Goal: Task Accomplishment & Management: Manage account settings

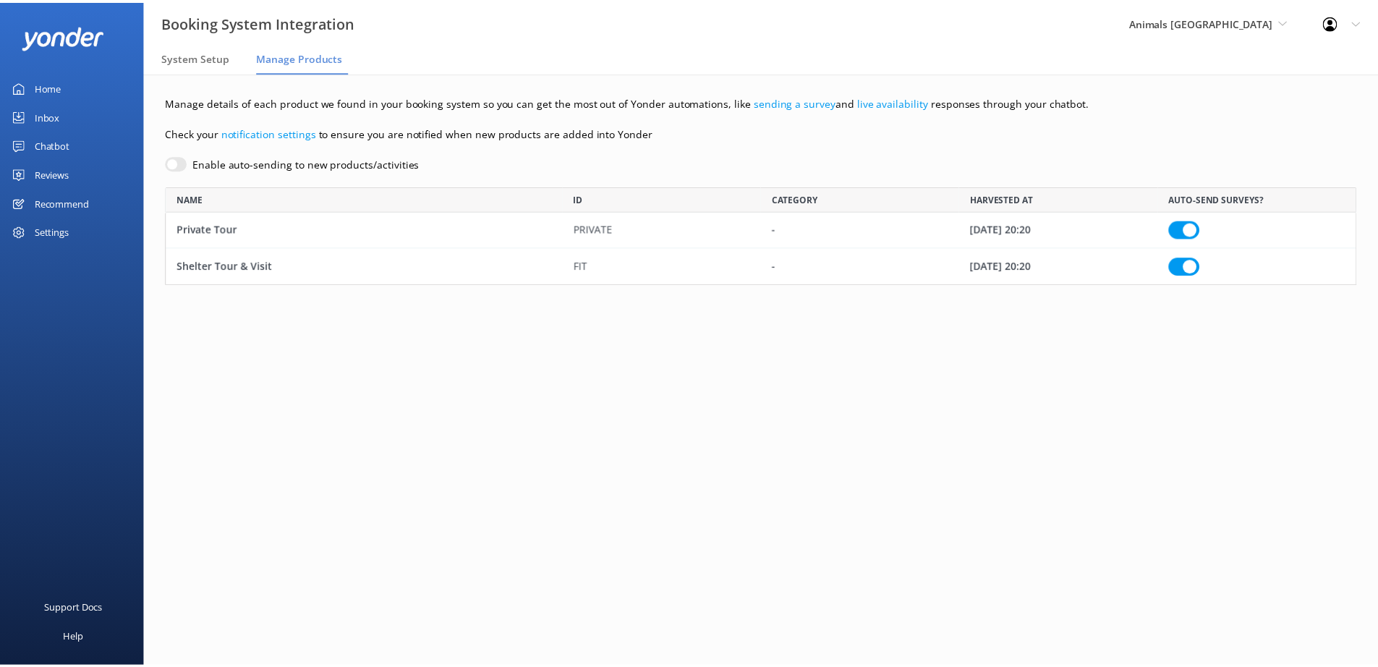
scroll to position [87, 1190]
click at [54, 149] on div "Chatbot" at bounding box center [52, 144] width 35 height 29
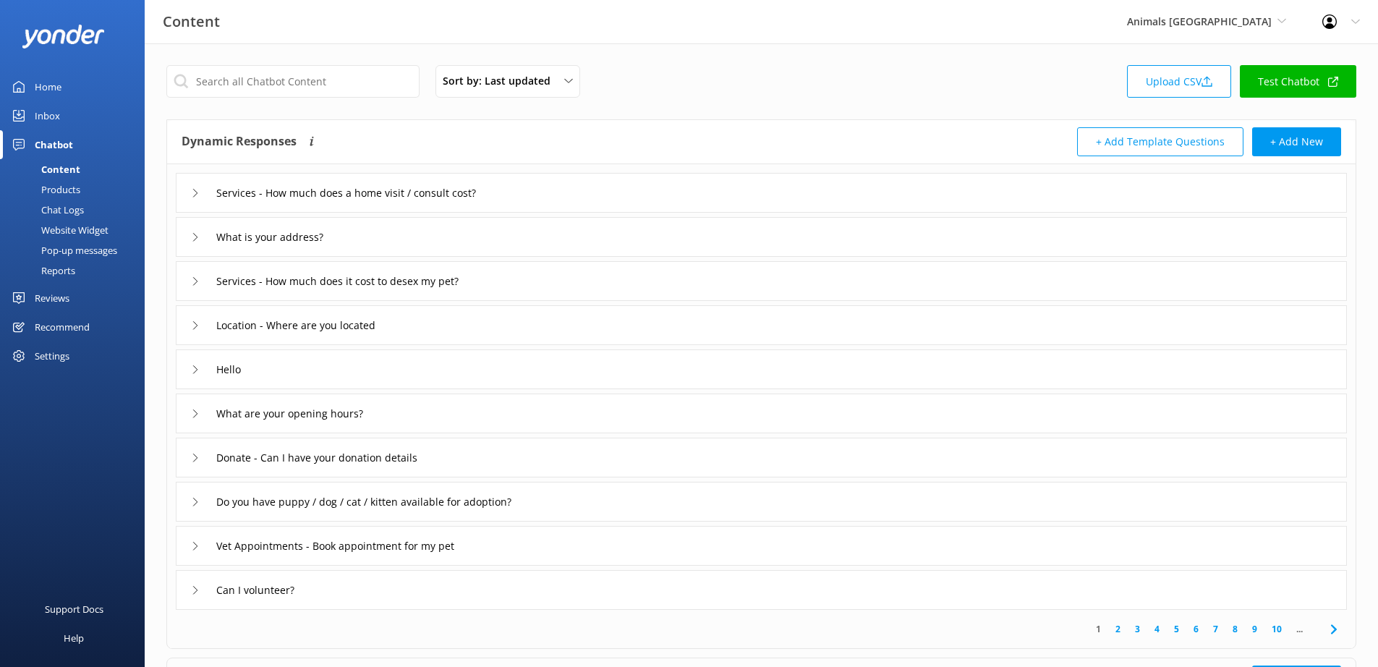
click at [48, 115] on div "Inbox" at bounding box center [47, 115] width 25 height 29
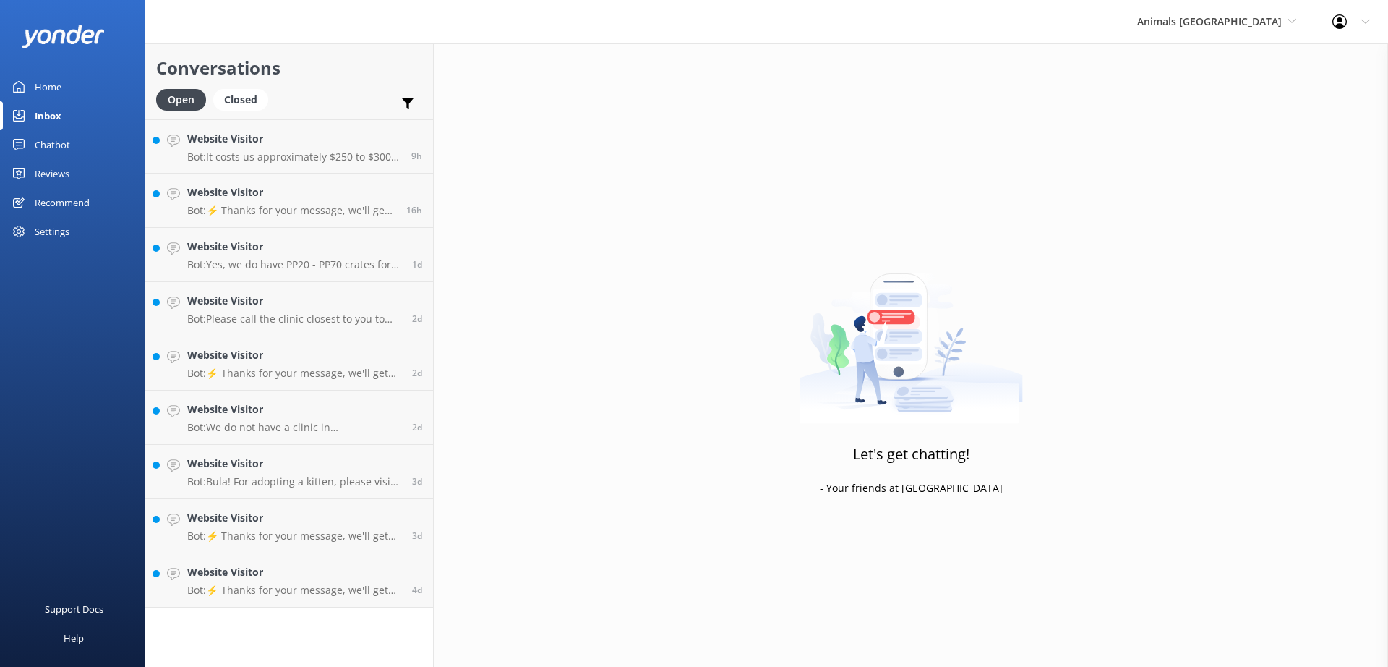
click at [47, 234] on div "Settings" at bounding box center [52, 231] width 35 height 29
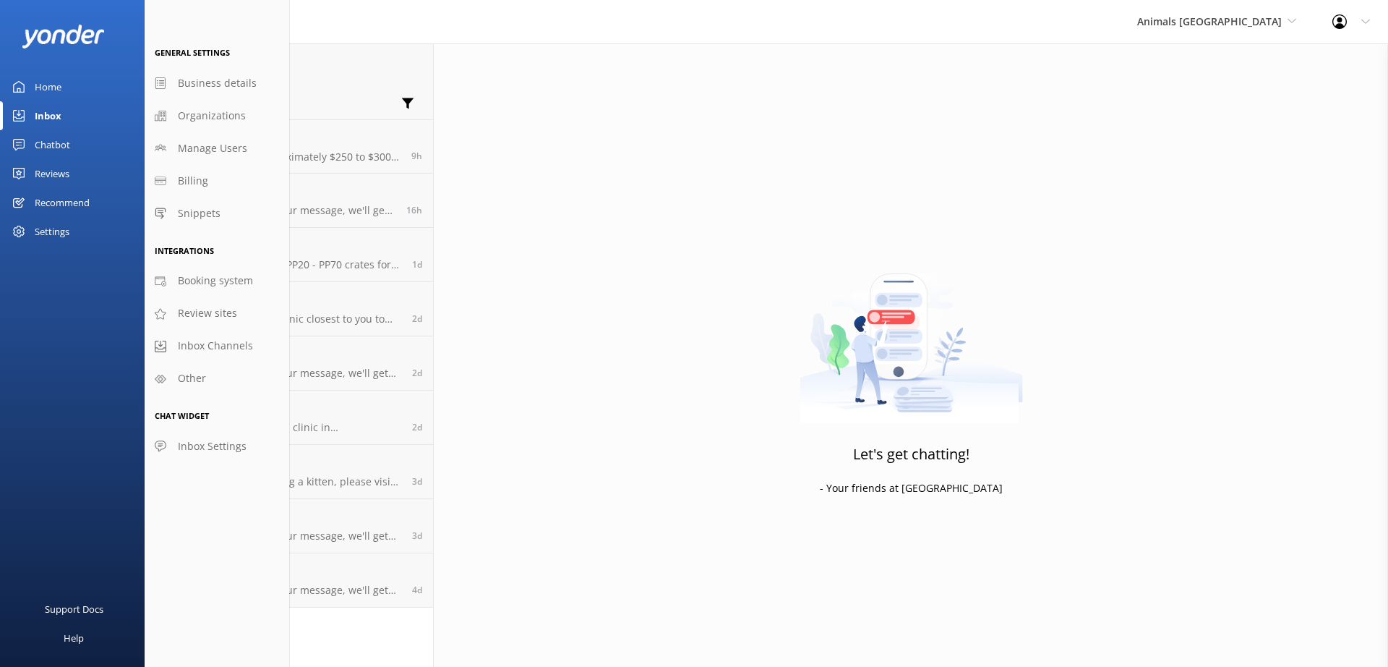
click at [53, 170] on div "Reviews" at bounding box center [52, 173] width 35 height 29
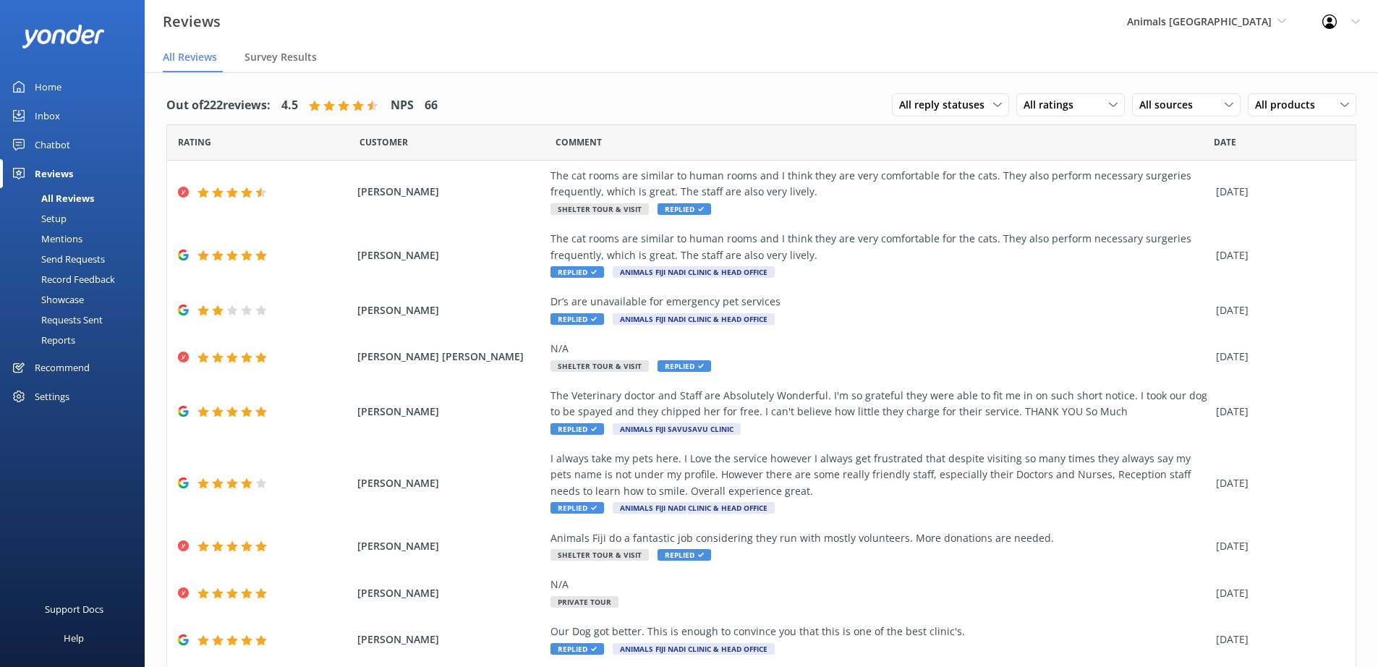
click at [55, 138] on div "Chatbot" at bounding box center [52, 144] width 35 height 29
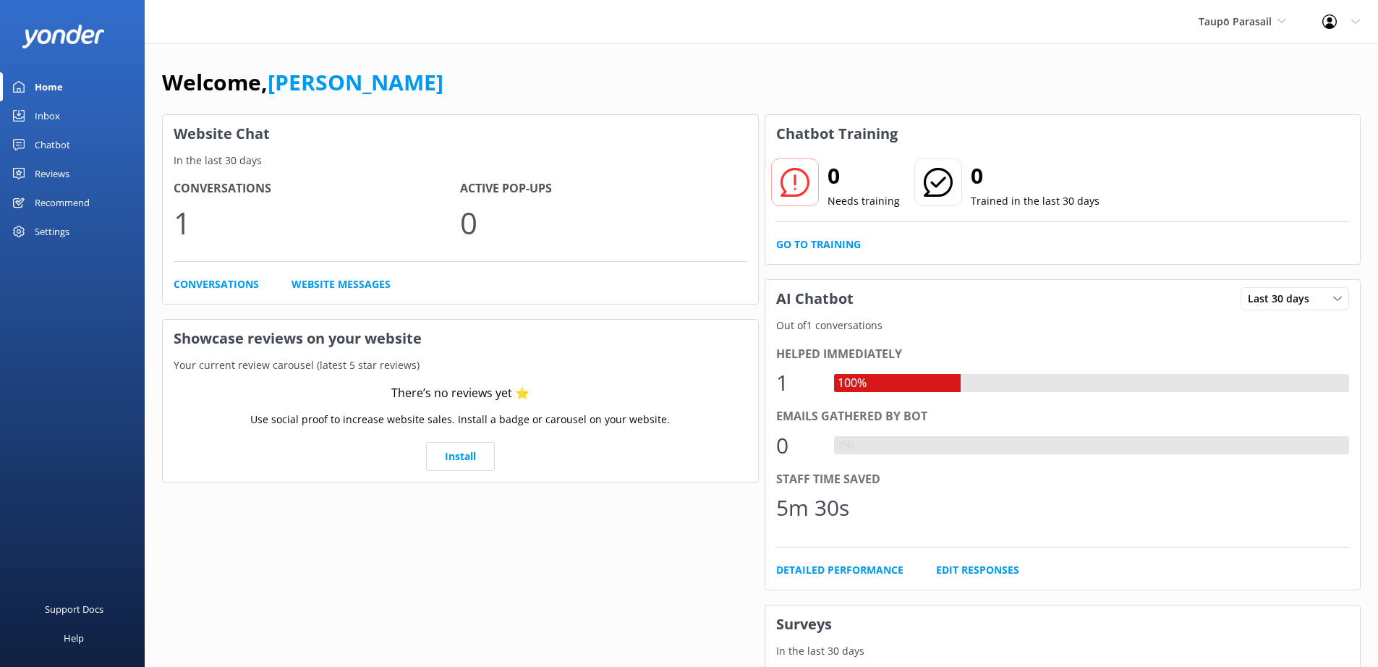
click at [37, 228] on div "Settings" at bounding box center [52, 231] width 35 height 29
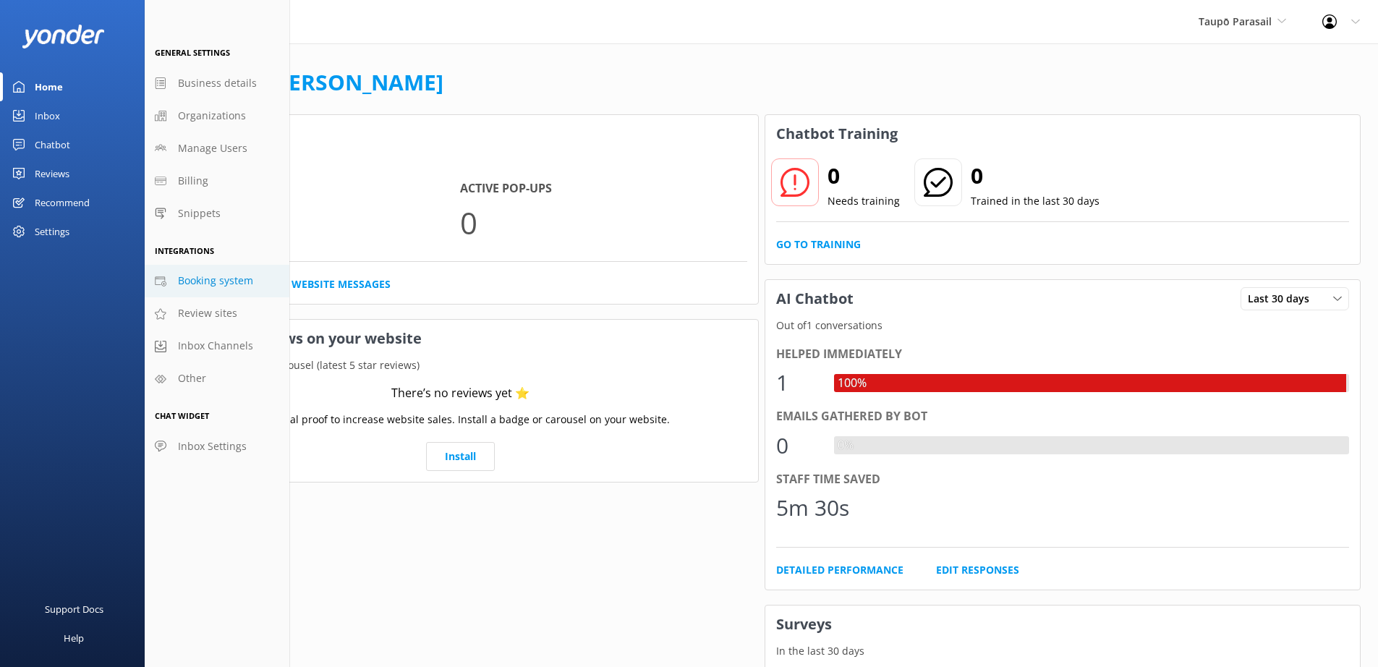
click at [200, 274] on span "Booking system" at bounding box center [215, 281] width 75 height 16
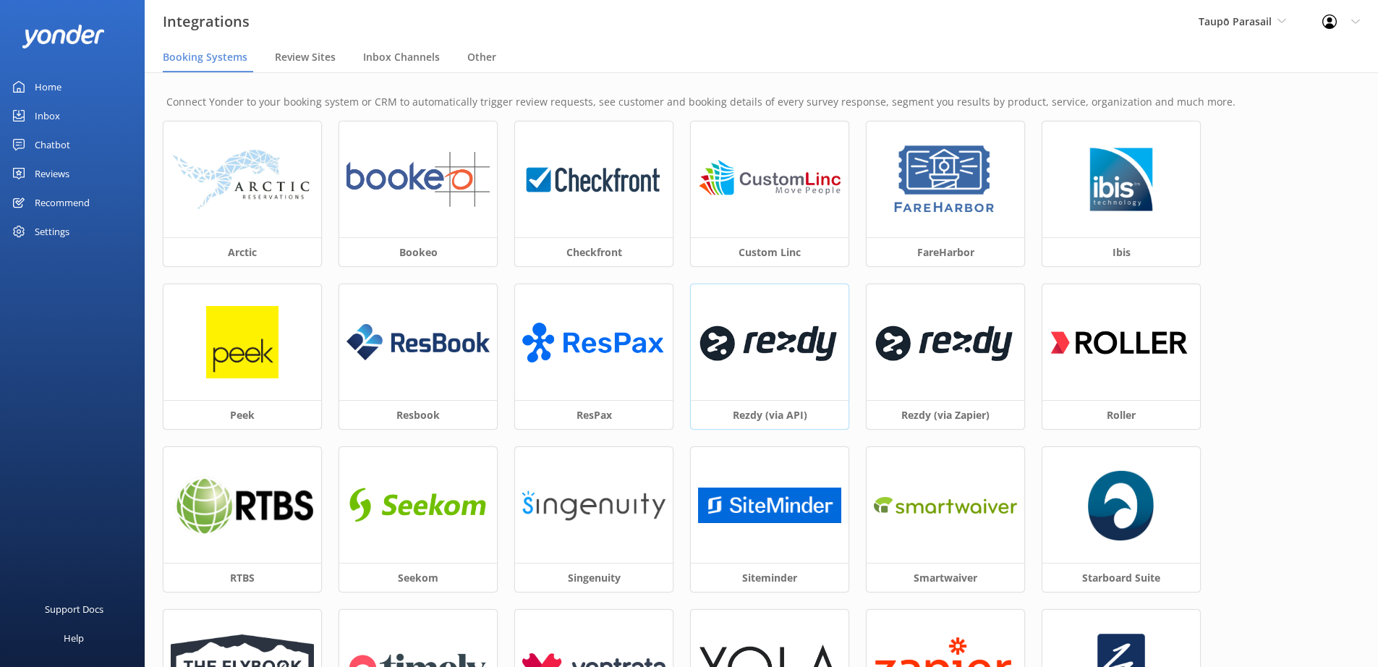
click at [781, 363] on img at bounding box center [769, 342] width 143 height 61
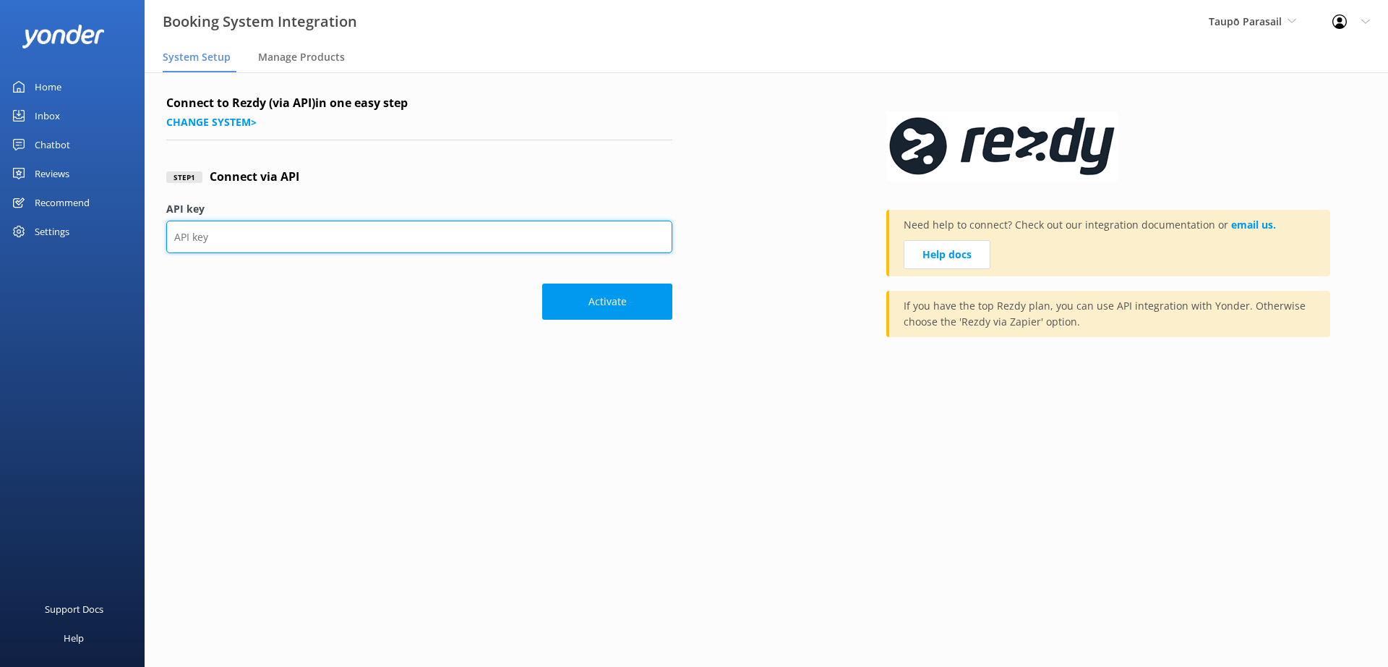
click at [425, 248] on input "API key" at bounding box center [419, 237] width 506 height 33
paste input "19a970a5fdb445b38350506e48fcb727"
type input "19a970a5fdb445b38350506e48fcb727"
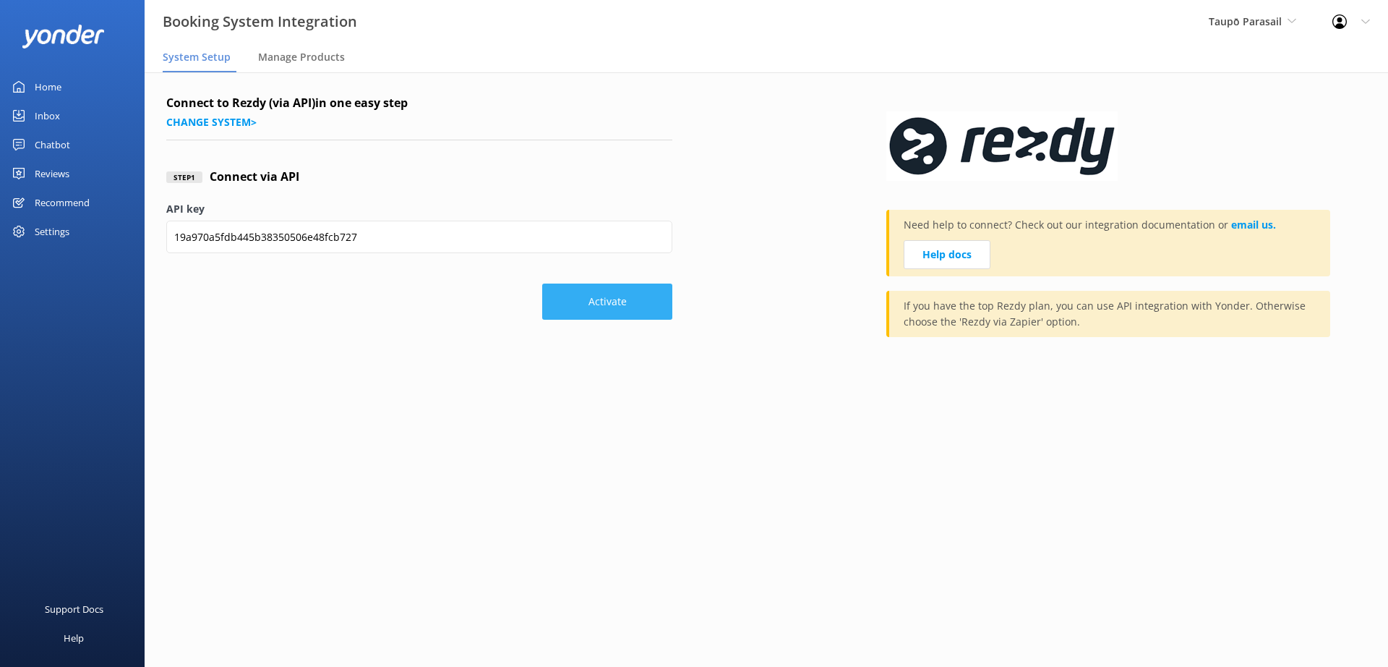
click at [624, 302] on button "Activate" at bounding box center [607, 301] width 130 height 36
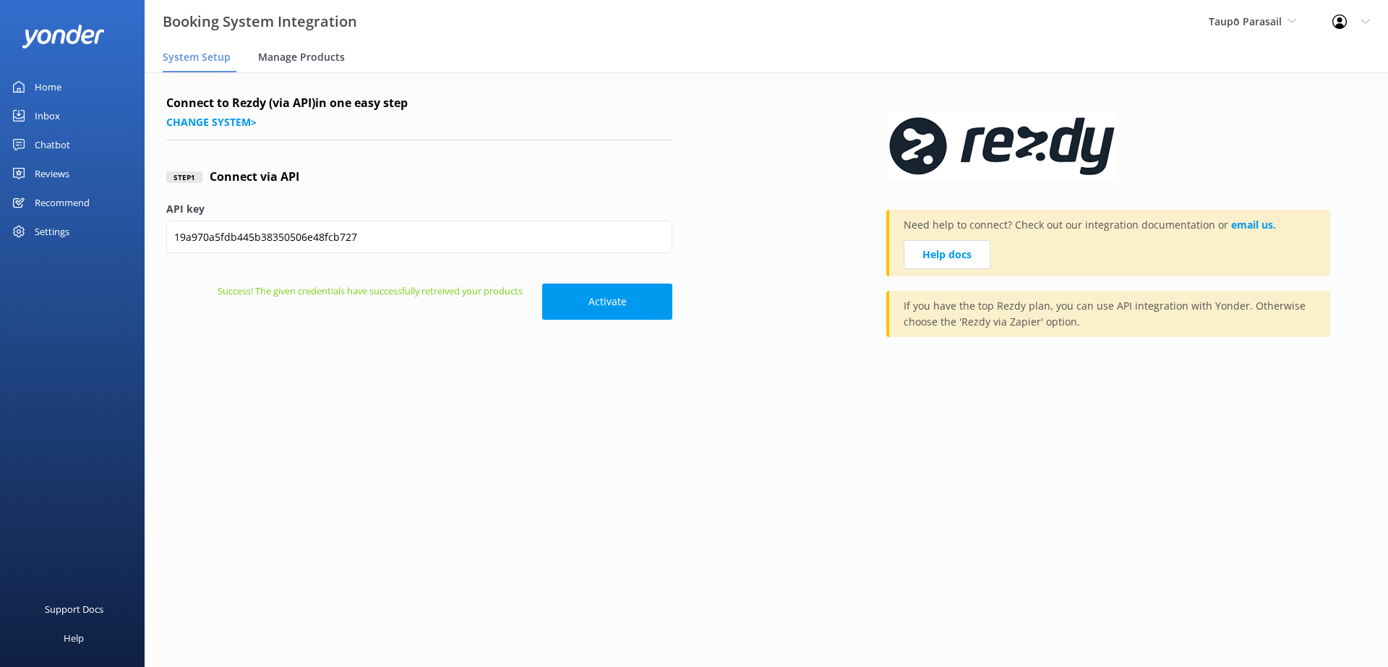
click at [294, 56] on span "Manage Products" at bounding box center [301, 57] width 87 height 14
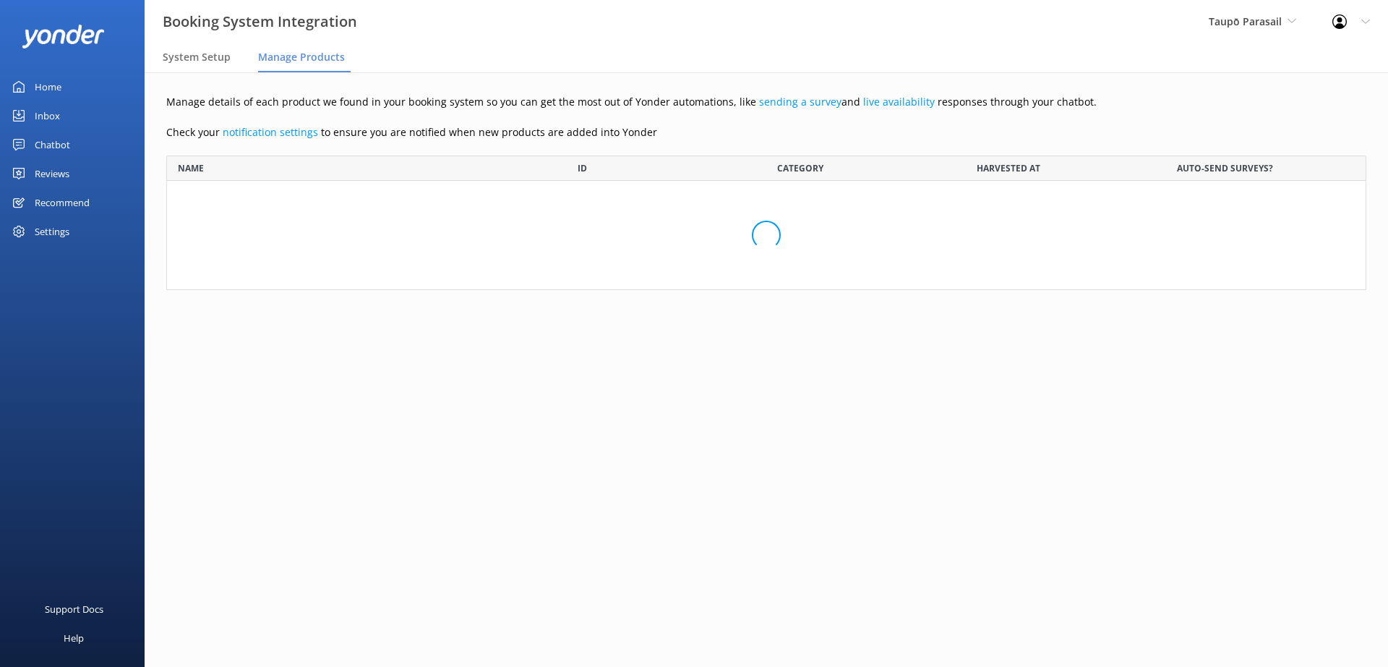
scroll to position [341, 1190]
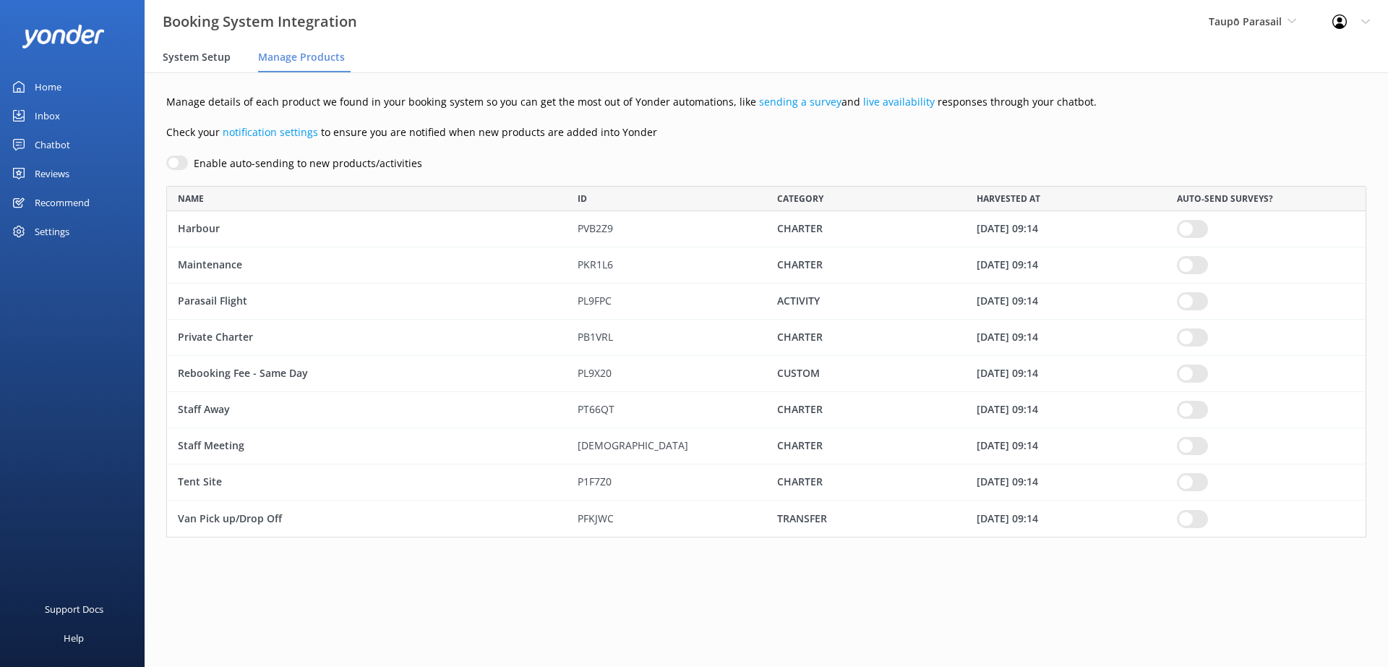
click at [210, 55] on span "System Setup" at bounding box center [197, 57] width 68 height 14
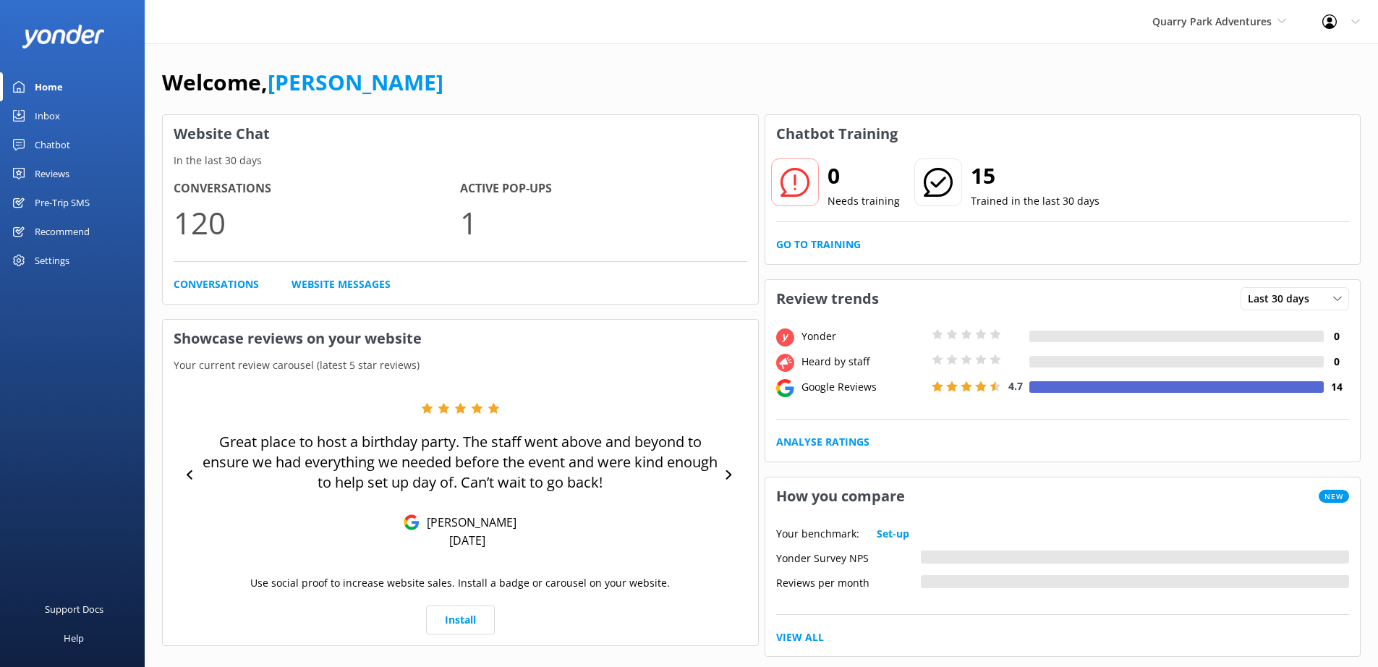
click at [48, 258] on div "Settings" at bounding box center [52, 260] width 35 height 29
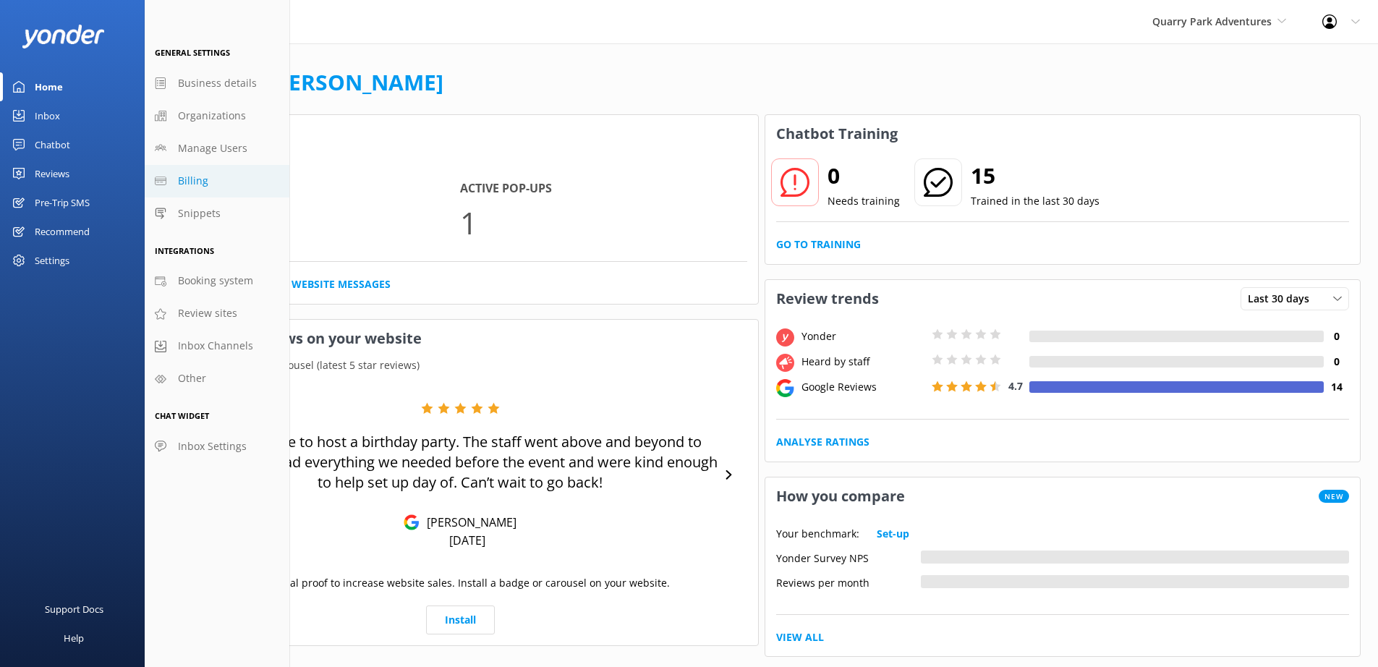
click at [204, 181] on span "Billing" at bounding box center [193, 181] width 30 height 16
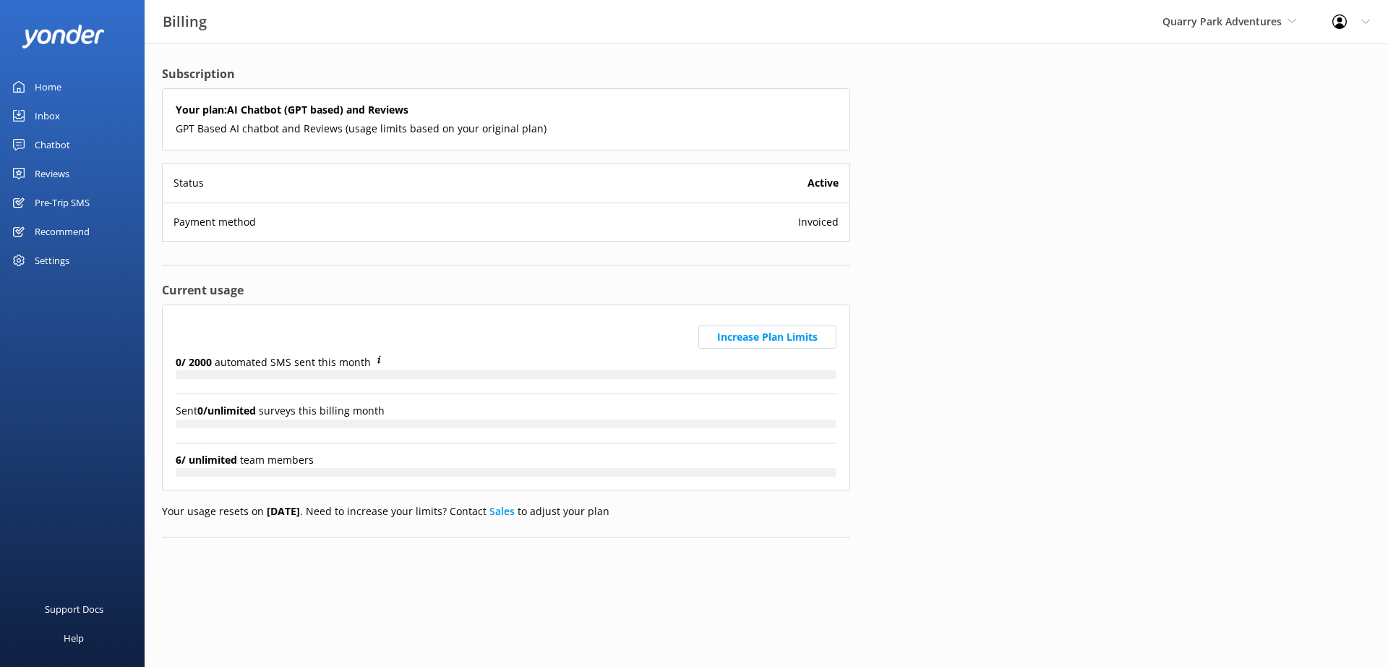
click at [900, 255] on div "Subscription Your plan: AI Chatbot (GPT based) and Reviews GPT Based AI chatbot…" at bounding box center [767, 312] width 1244 height 539
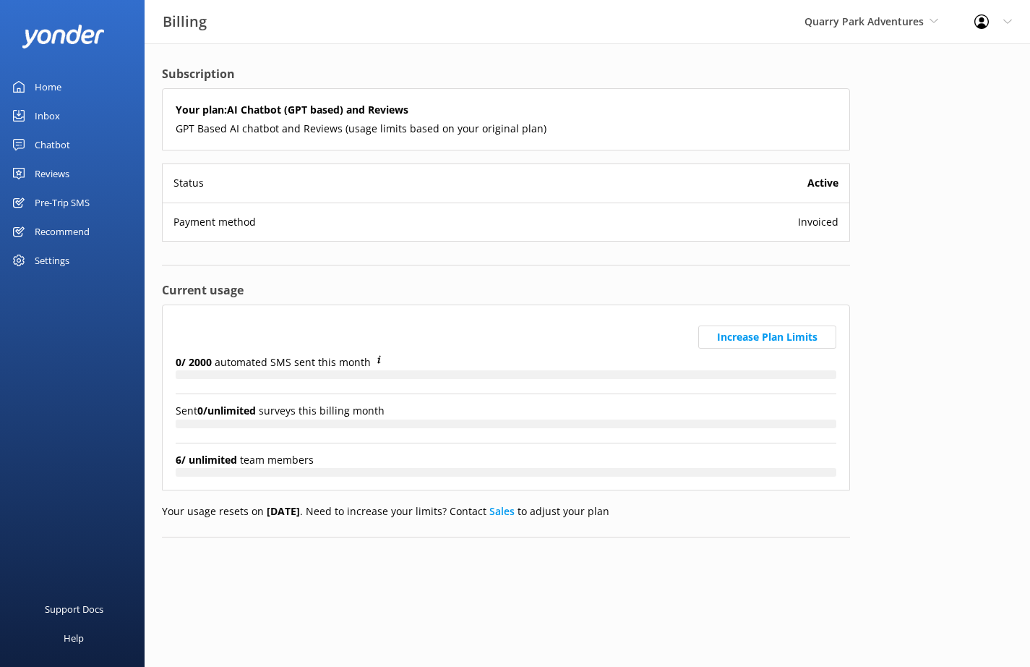
click at [939, 301] on div "Subscription Your plan: AI Chatbot (GPT based) and Reviews GPT Based AI chatbot…" at bounding box center [588, 312] width 886 height 539
click at [929, 192] on div "Subscription Your plan: AI Chatbot (GPT based) and Reviews GPT Based AI chatbot…" at bounding box center [588, 312] width 886 height 539
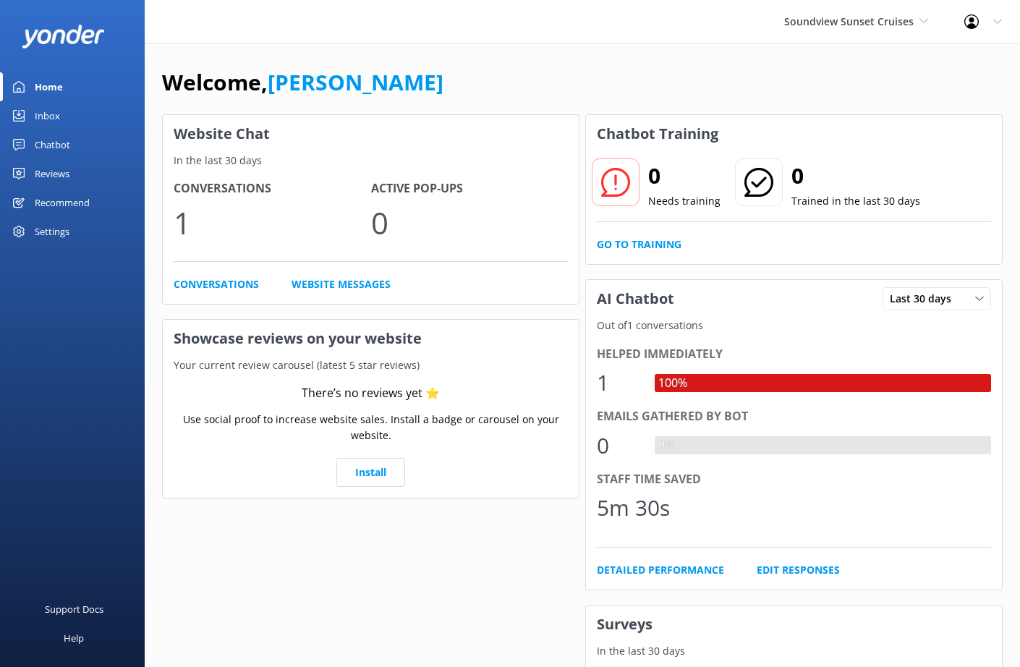
click at [48, 232] on div "Settings" at bounding box center [52, 231] width 35 height 29
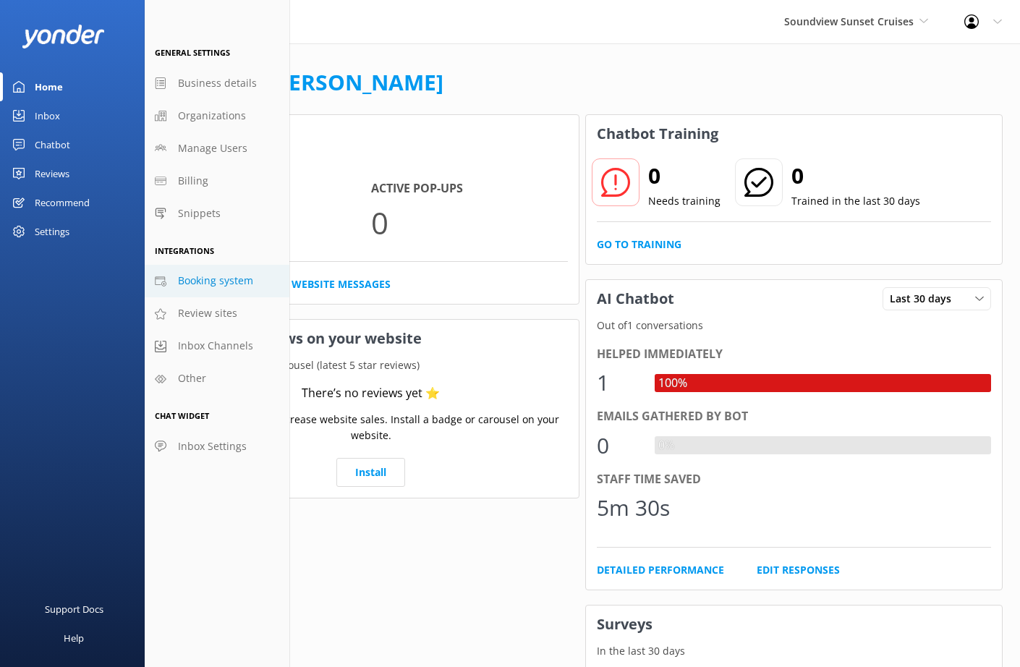
click at [210, 284] on span "Booking system" at bounding box center [215, 281] width 75 height 16
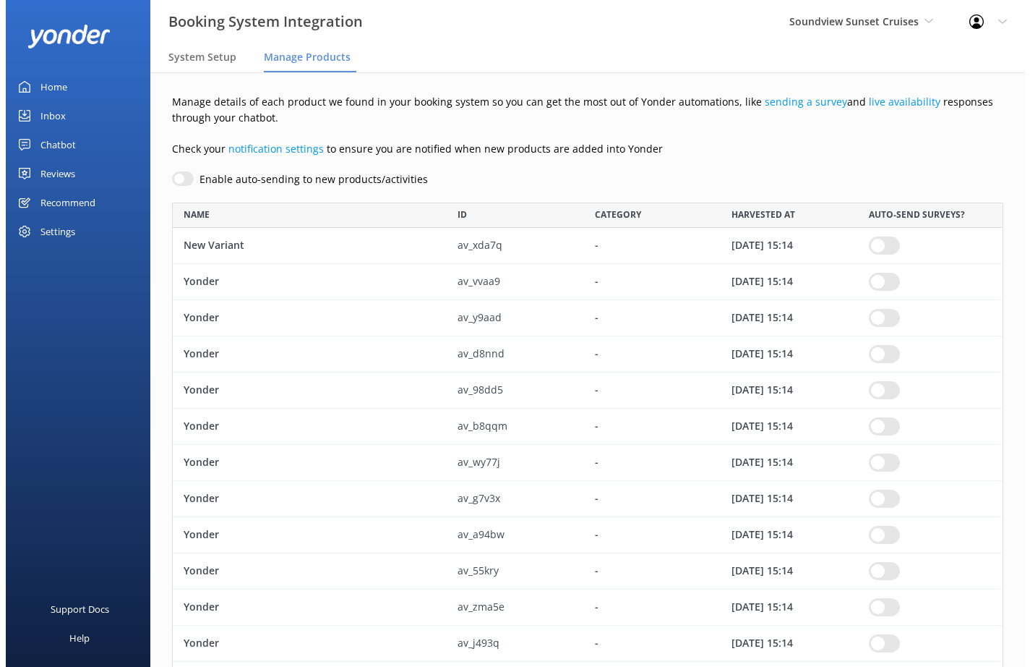
scroll to position [485, 821]
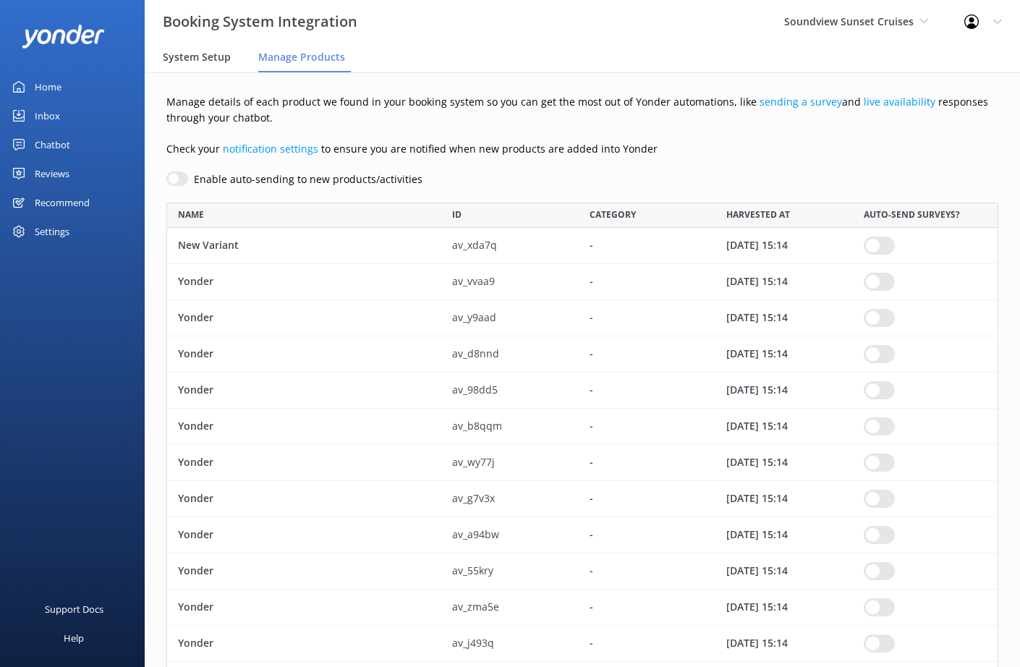
click at [211, 64] on span "System Setup" at bounding box center [197, 57] width 68 height 14
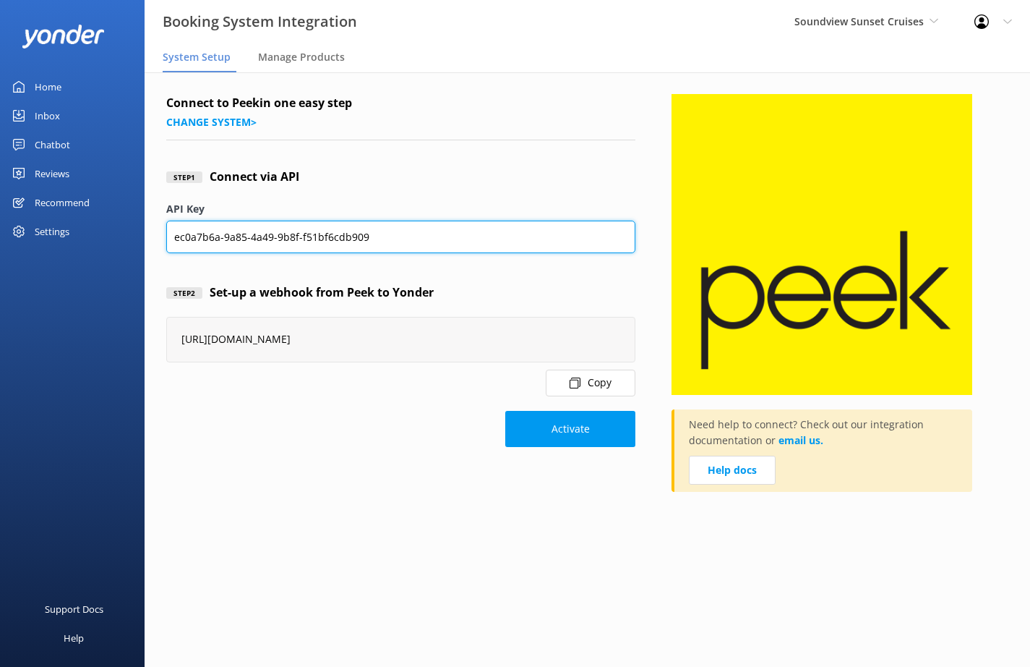
click at [296, 236] on input "ec0a7b6a-9a85-4a49-9b8f-f51bf6cdb909" at bounding box center [400, 237] width 469 height 33
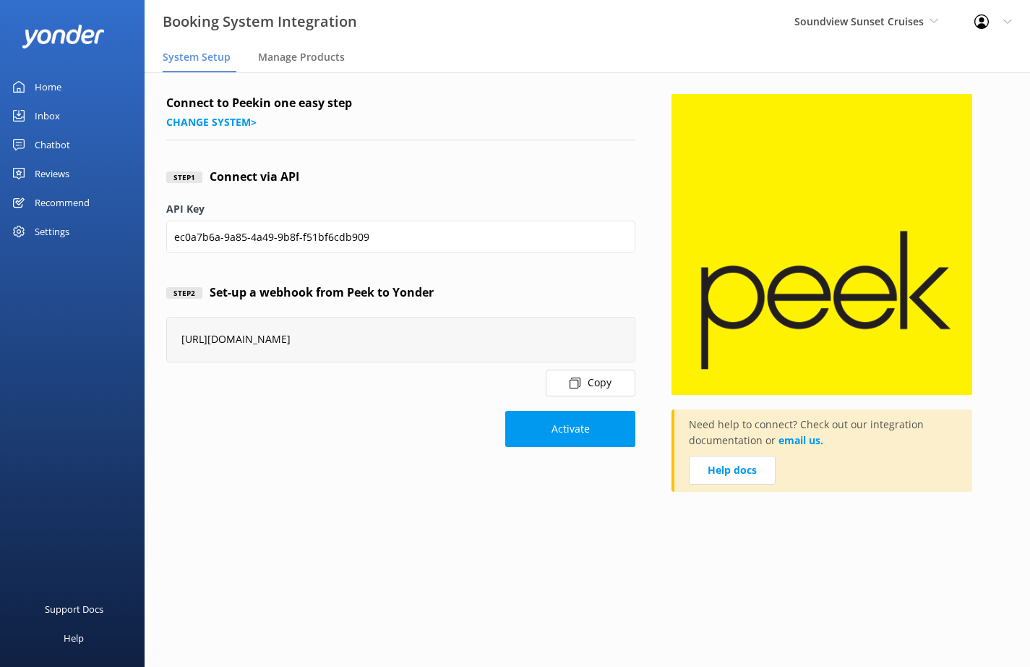
click at [69, 226] on div "Settings" at bounding box center [52, 231] width 35 height 29
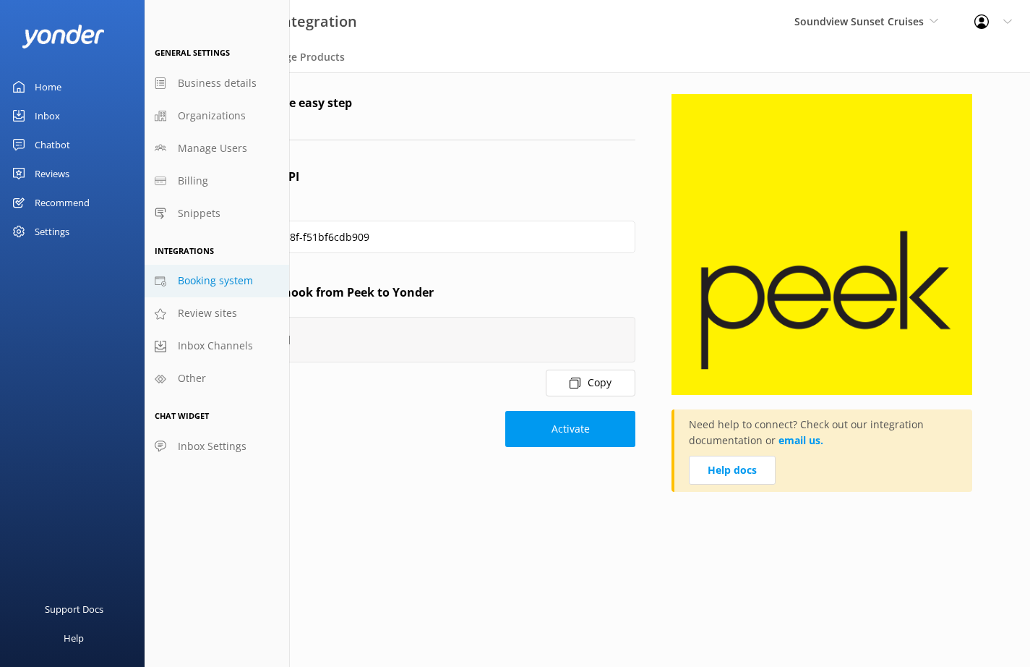
click at [197, 283] on span "Booking system" at bounding box center [215, 281] width 75 height 16
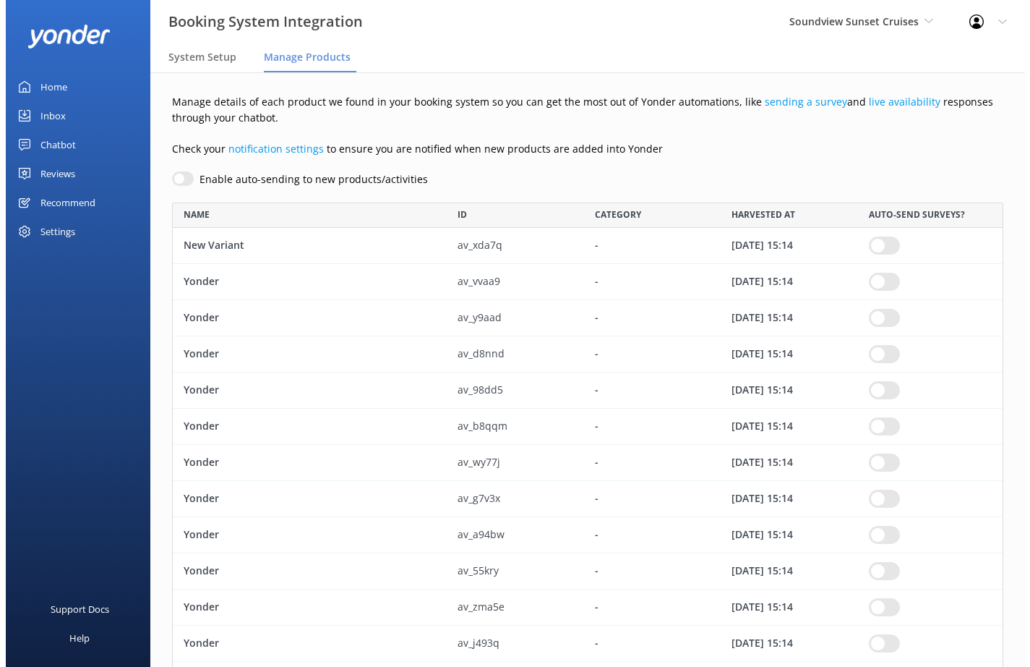
scroll to position [485, 821]
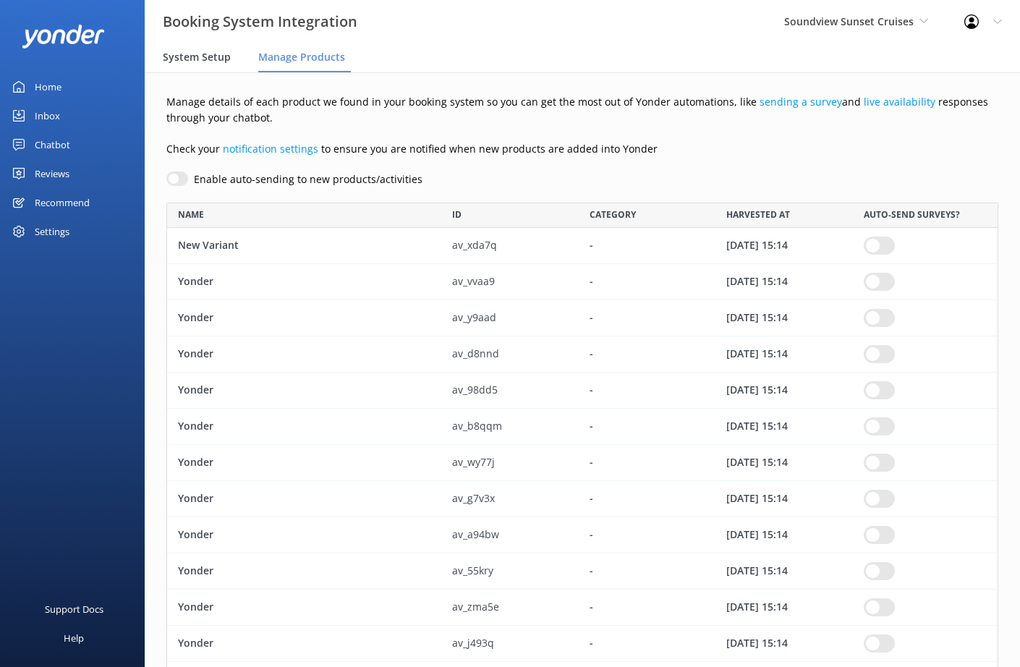
click at [205, 62] on span "System Setup" at bounding box center [197, 57] width 68 height 14
